Goal: Transaction & Acquisition: Purchase product/service

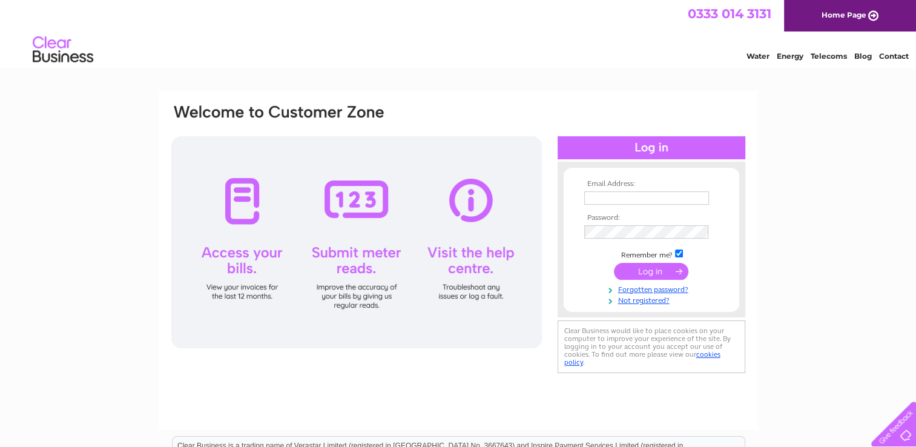
type input "manuela.moeckel@tycoonita.co.uk"
click at [648, 268] on input "submit" at bounding box center [651, 271] width 74 height 17
click at [650, 271] on input "submit" at bounding box center [651, 271] width 74 height 17
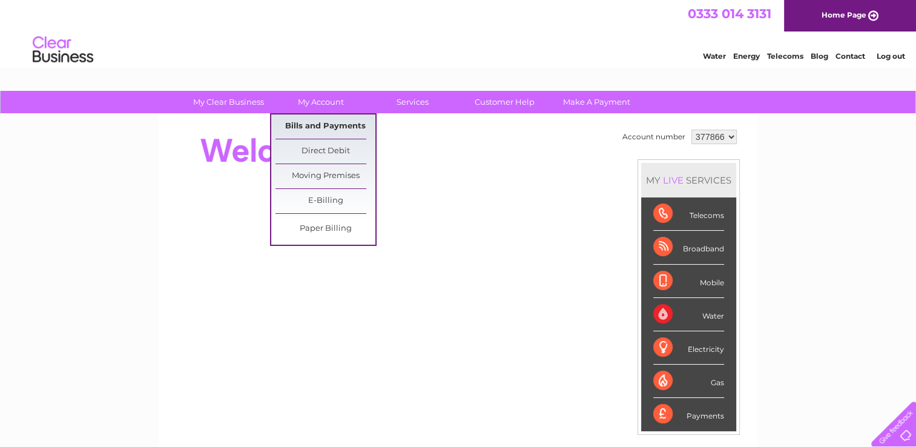
click at [322, 122] on link "Bills and Payments" at bounding box center [325, 126] width 100 height 24
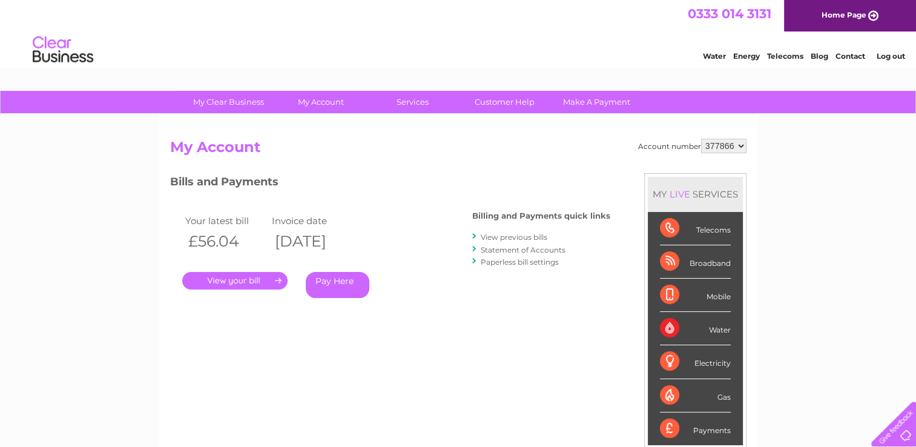
click at [265, 281] on link "." at bounding box center [234, 281] width 105 height 18
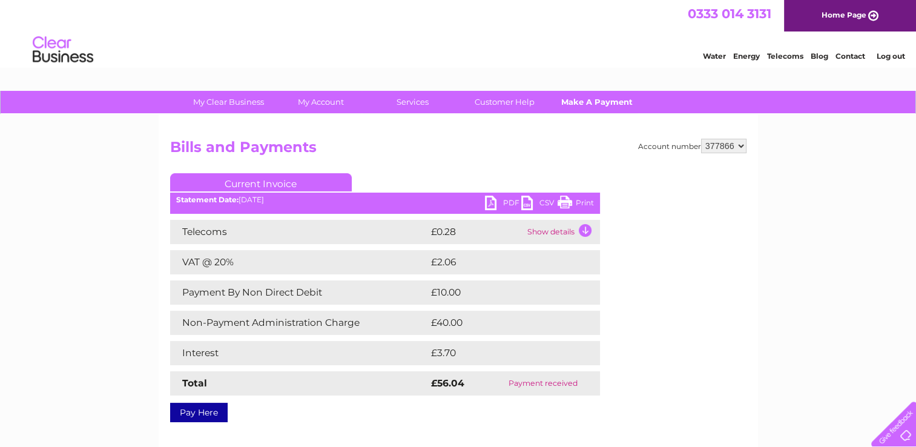
click at [602, 102] on link "Make A Payment" at bounding box center [597, 102] width 100 height 22
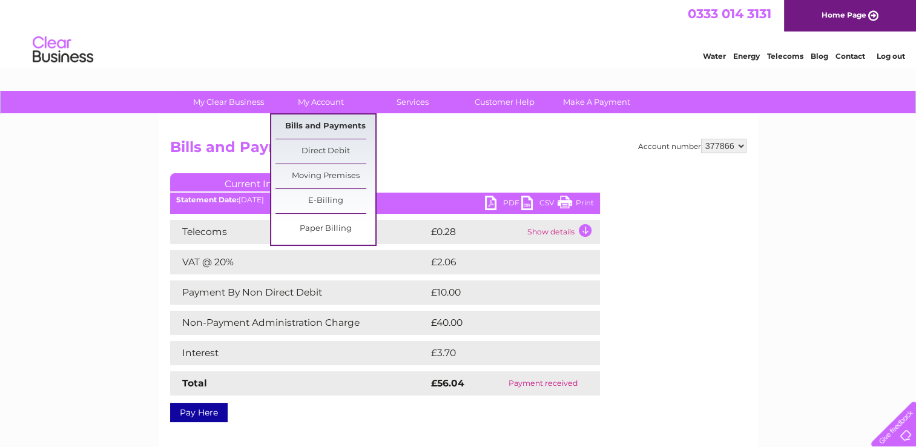
click at [320, 127] on link "Bills and Payments" at bounding box center [325, 126] width 100 height 24
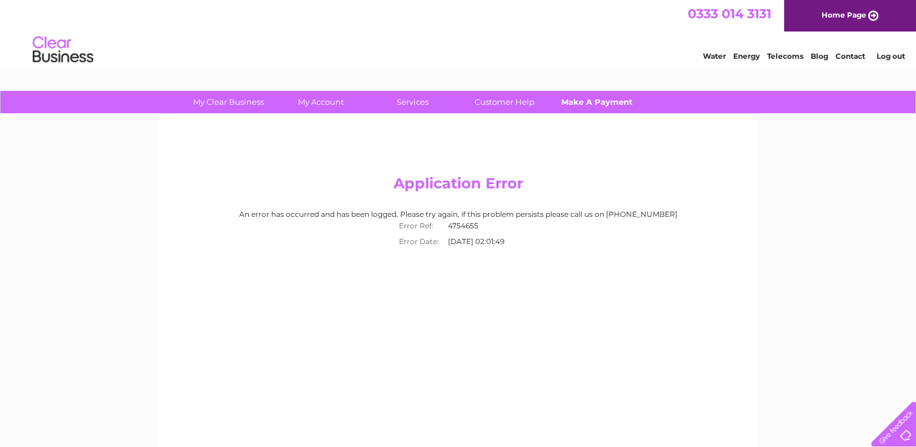
click at [579, 102] on link "Make A Payment" at bounding box center [597, 102] width 100 height 22
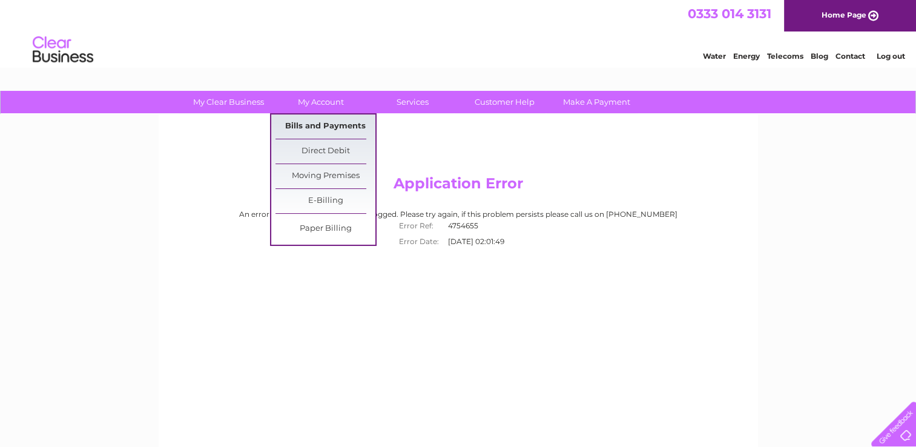
click at [312, 122] on link "Bills and Payments" at bounding box center [325, 126] width 100 height 24
click at [323, 128] on link "Bills and Payments" at bounding box center [325, 126] width 100 height 24
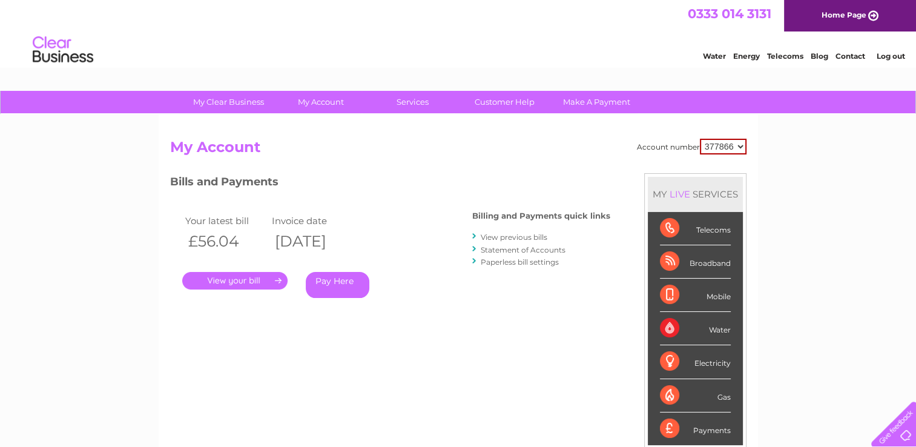
click at [522, 246] on link "Statement of Accounts" at bounding box center [523, 249] width 85 height 9
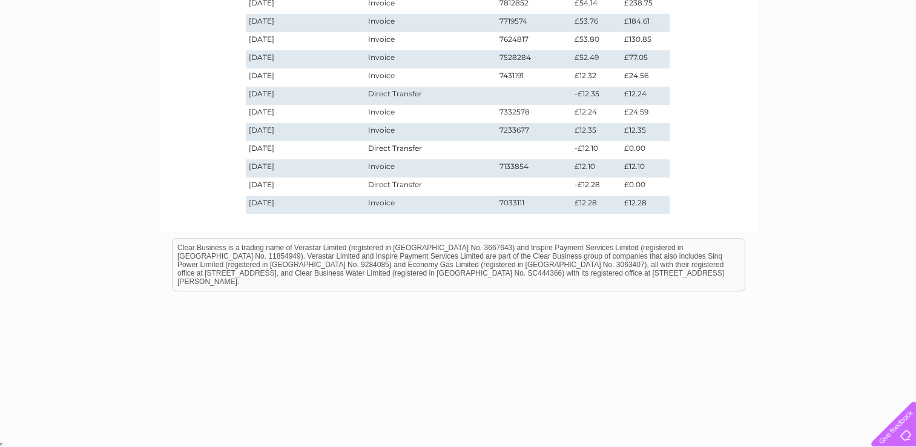
scroll to position [56, 0]
